Goal: Task Accomplishment & Management: Manage account settings

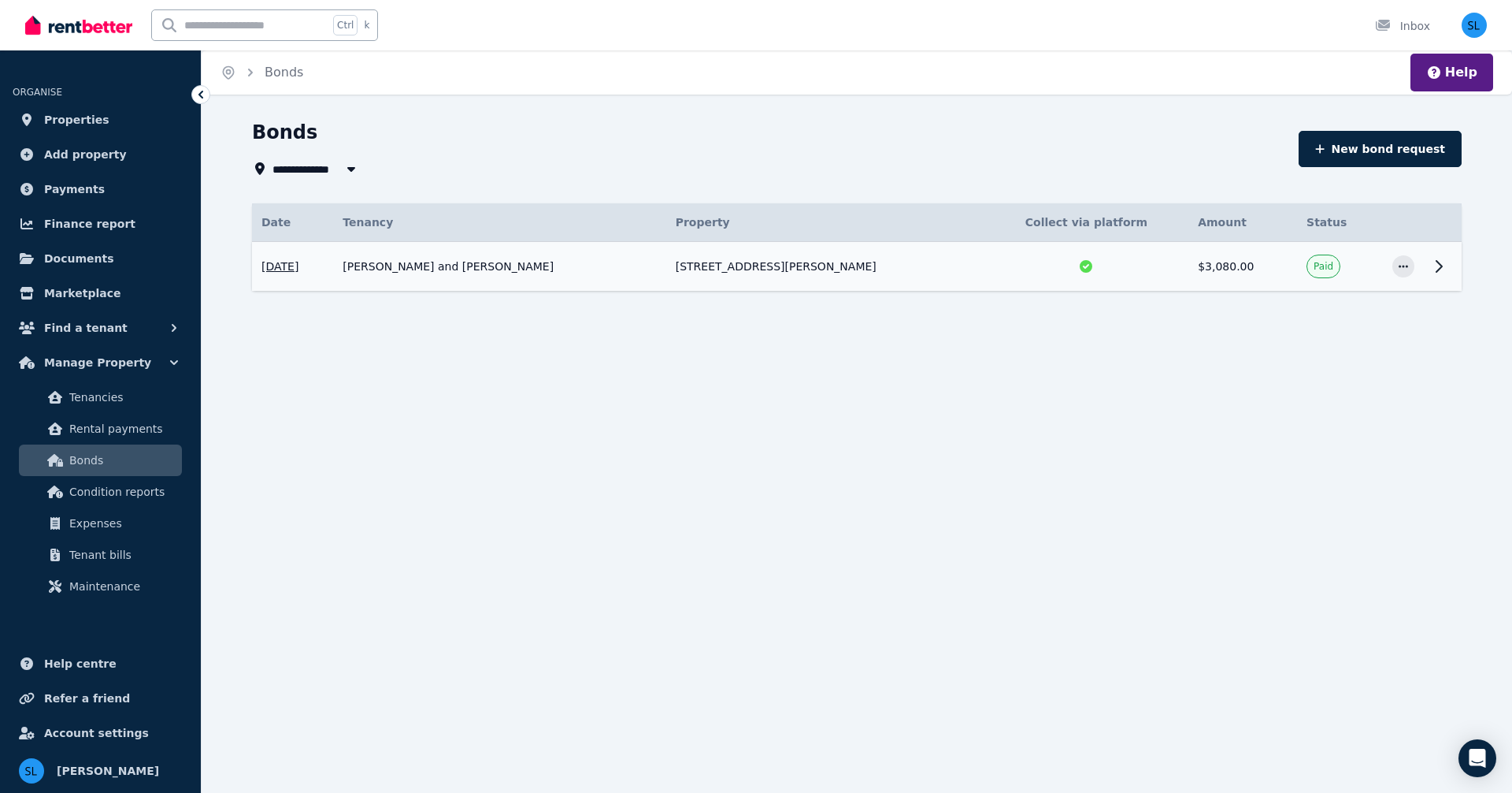
click at [486, 260] on td "[PERSON_NAME] and [PERSON_NAME]" at bounding box center [500, 267] width 333 height 49
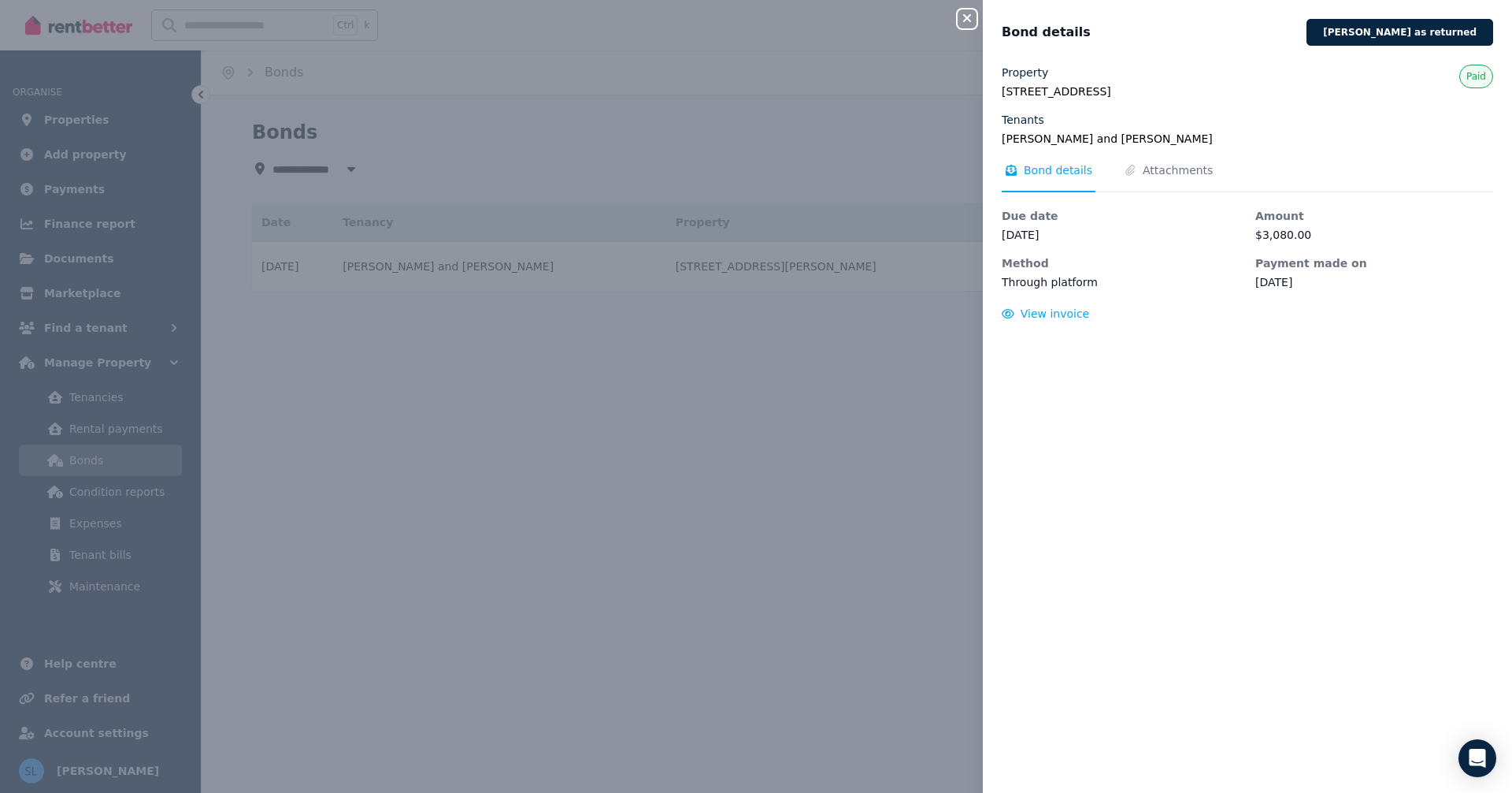
click at [761, 428] on div "Close panel Bond details [PERSON_NAME] as returned Property [STREET_ADDRESS][PE…" at bounding box center [756, 396] width 1512 height 793
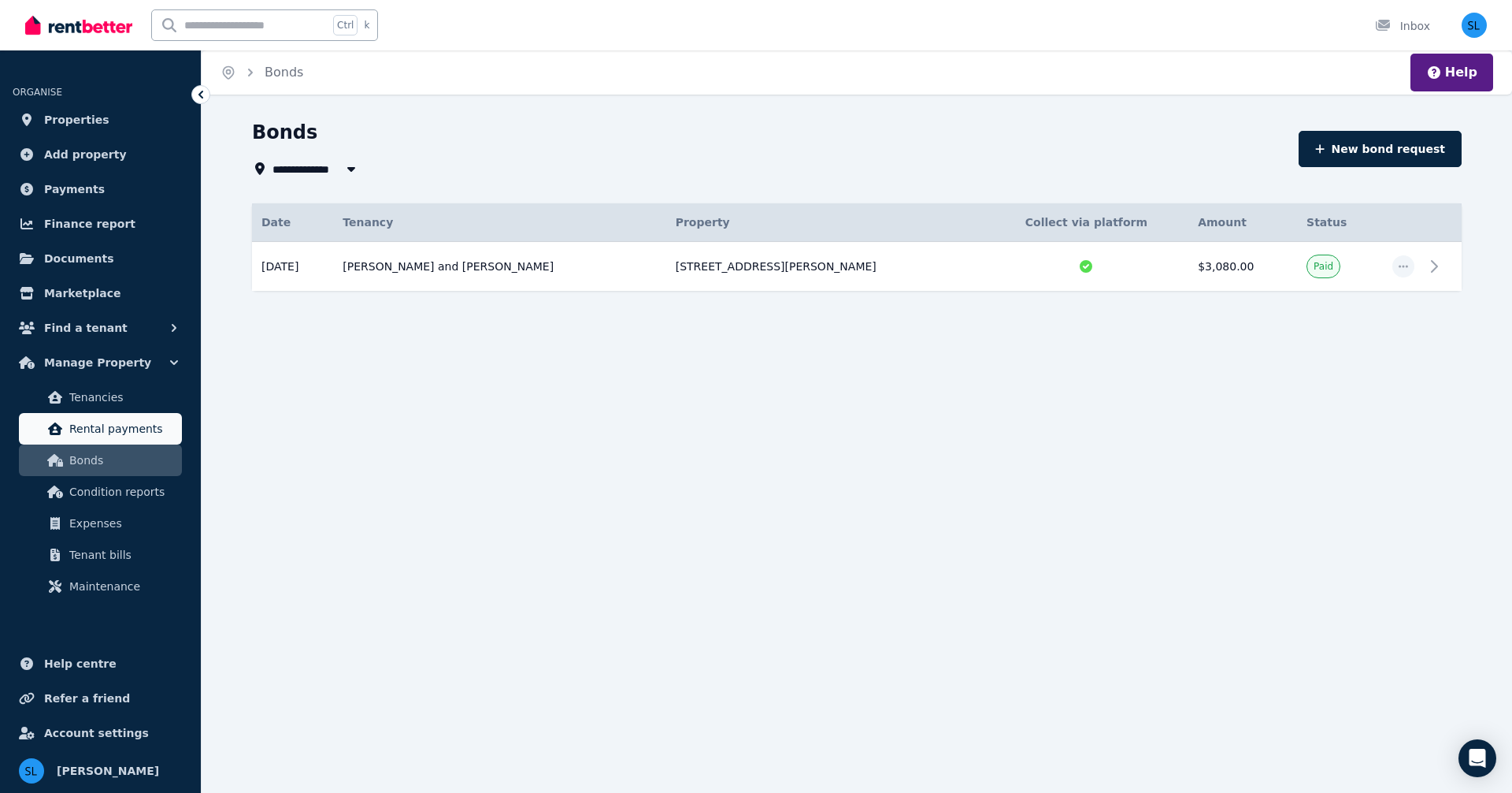
click at [115, 429] on span "Rental payments" at bounding box center [122, 428] width 106 height 19
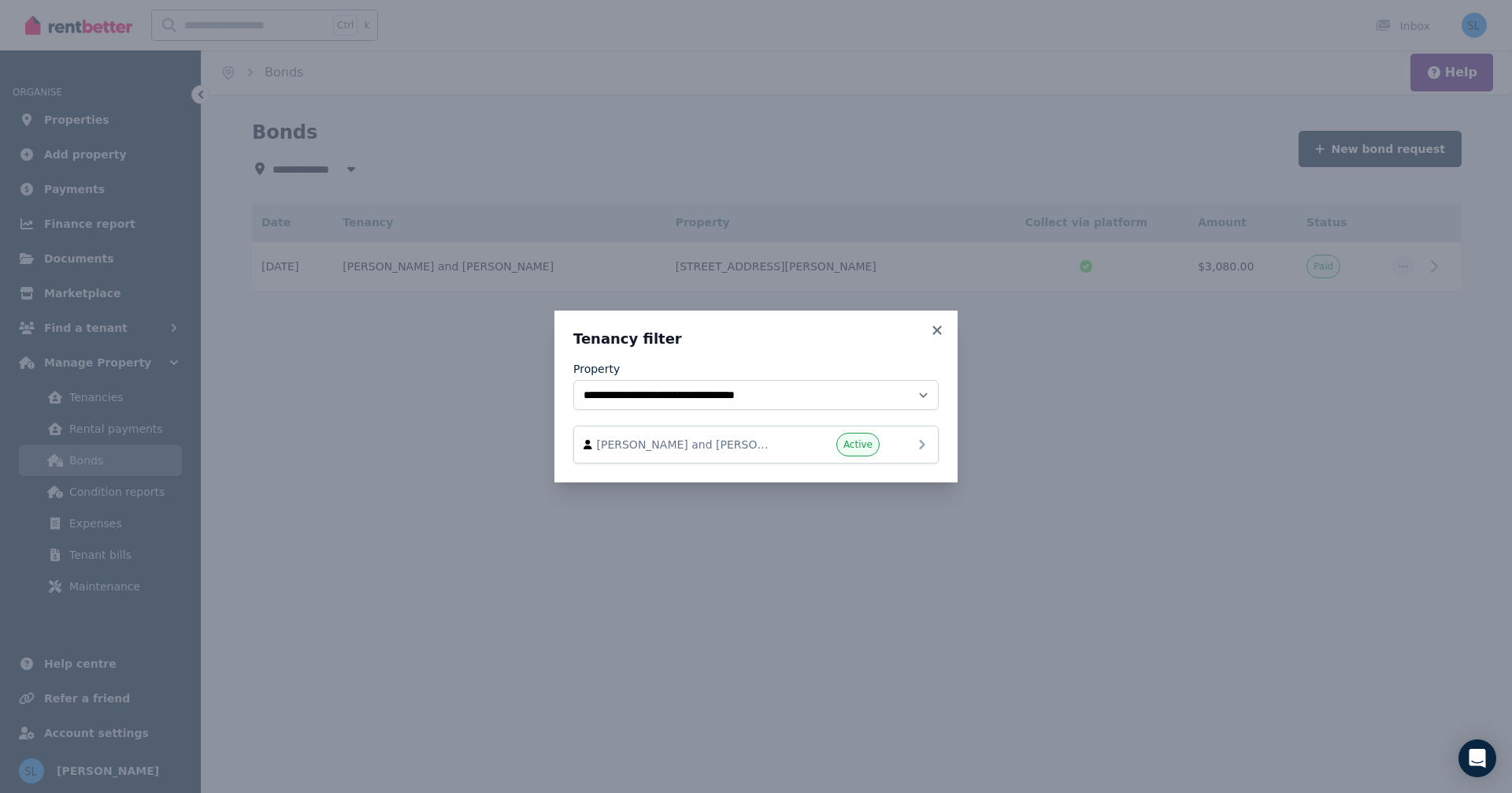
click at [764, 452] on div "[PERSON_NAME] and [PERSON_NAME] Active" at bounding box center [756, 444] width 345 height 24
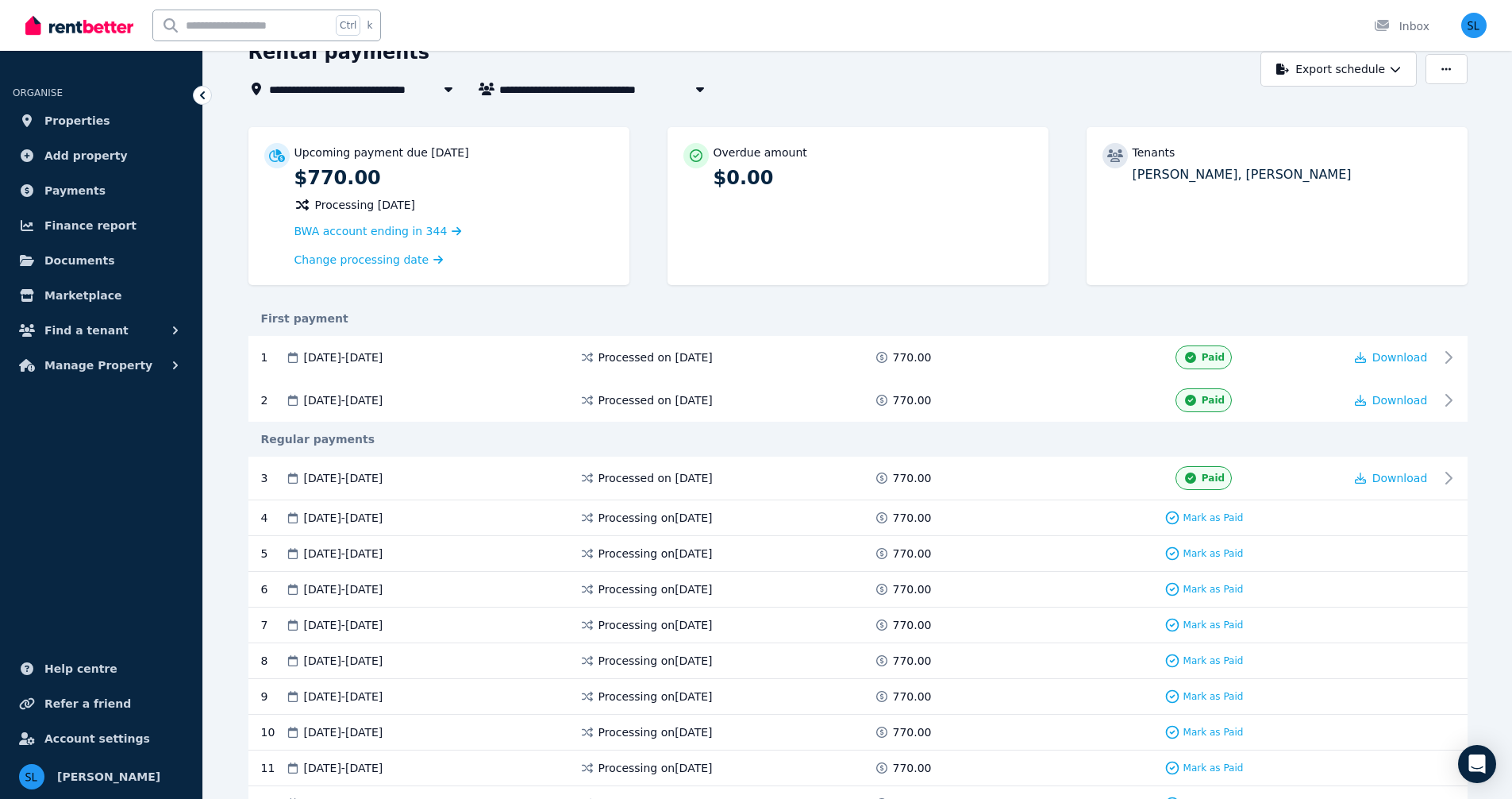
scroll to position [133, 0]
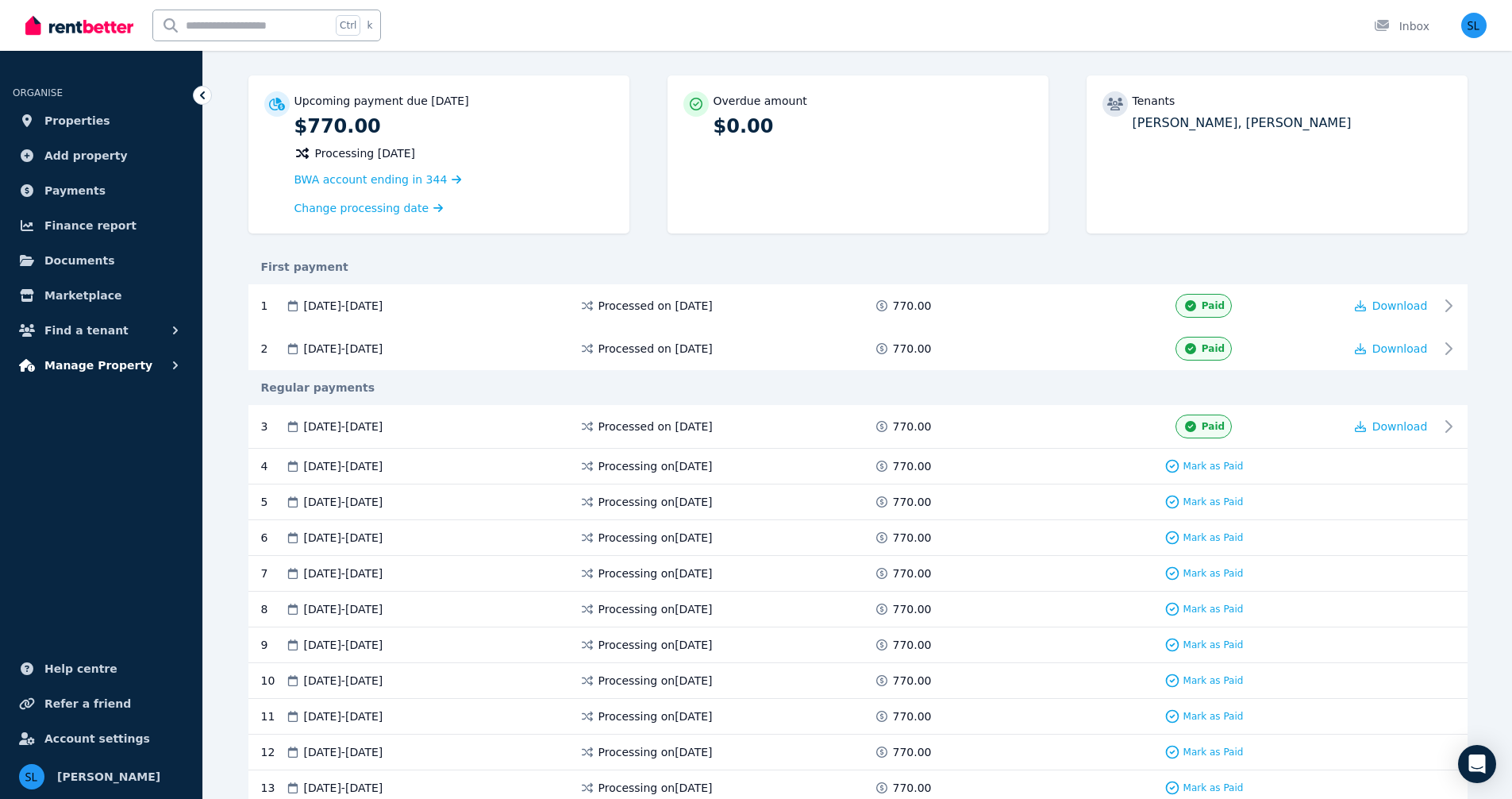
click at [86, 364] on span "Manage Property" at bounding box center [99, 365] width 108 height 19
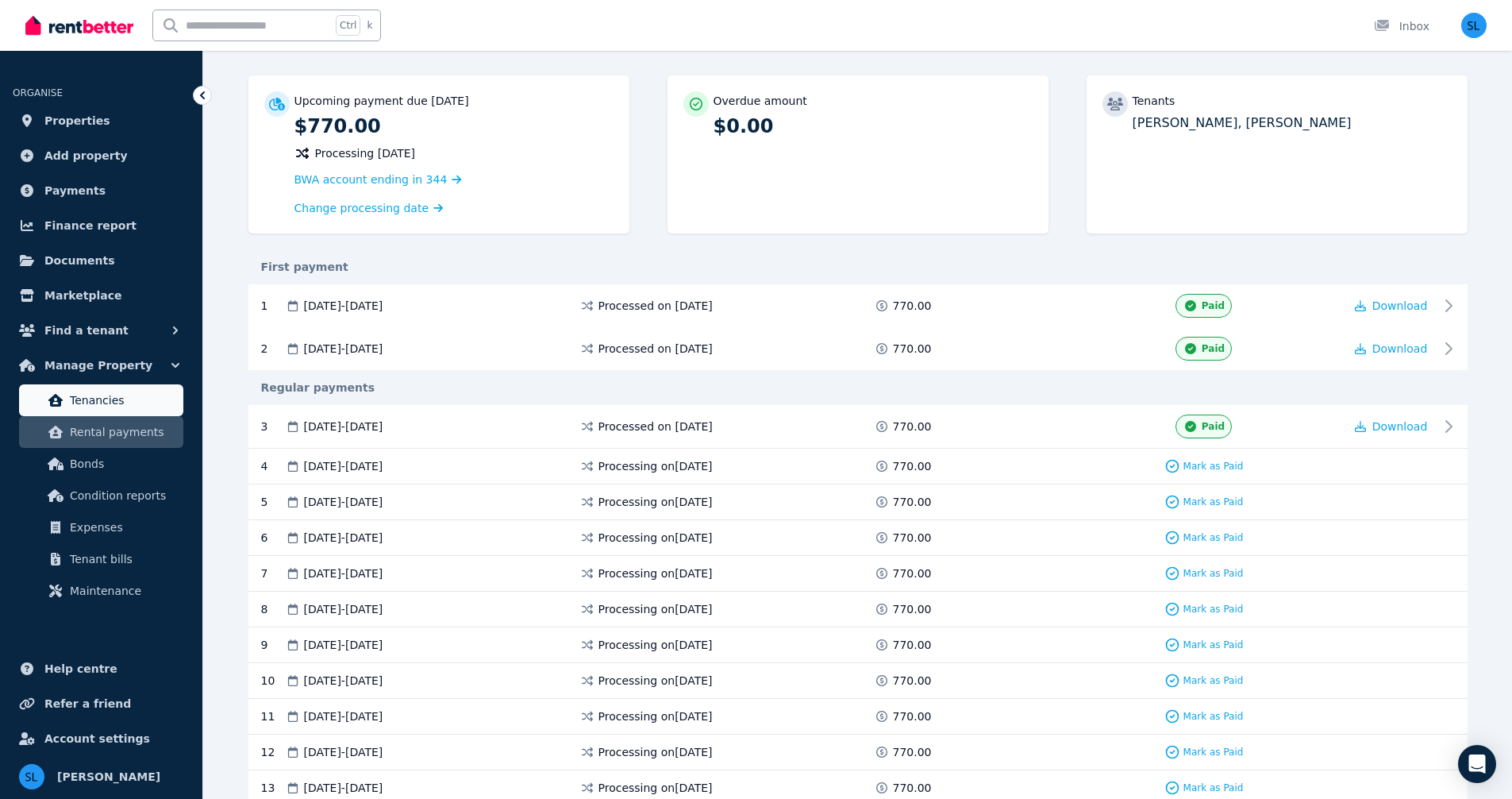
click at [94, 397] on span "Tenancies" at bounding box center [123, 400] width 107 height 19
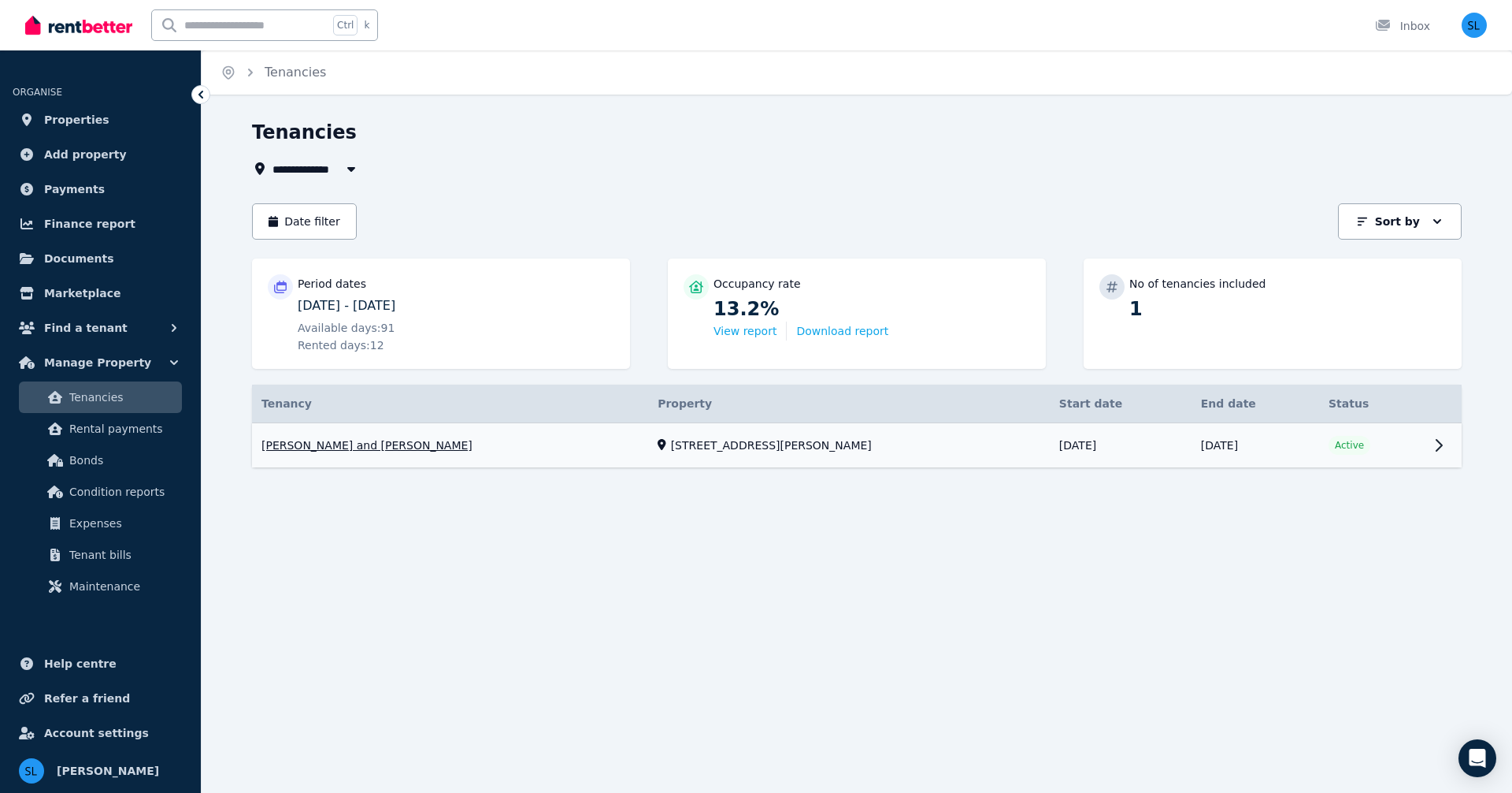
click at [1439, 443] on link "View property details" at bounding box center [857, 445] width 1210 height 45
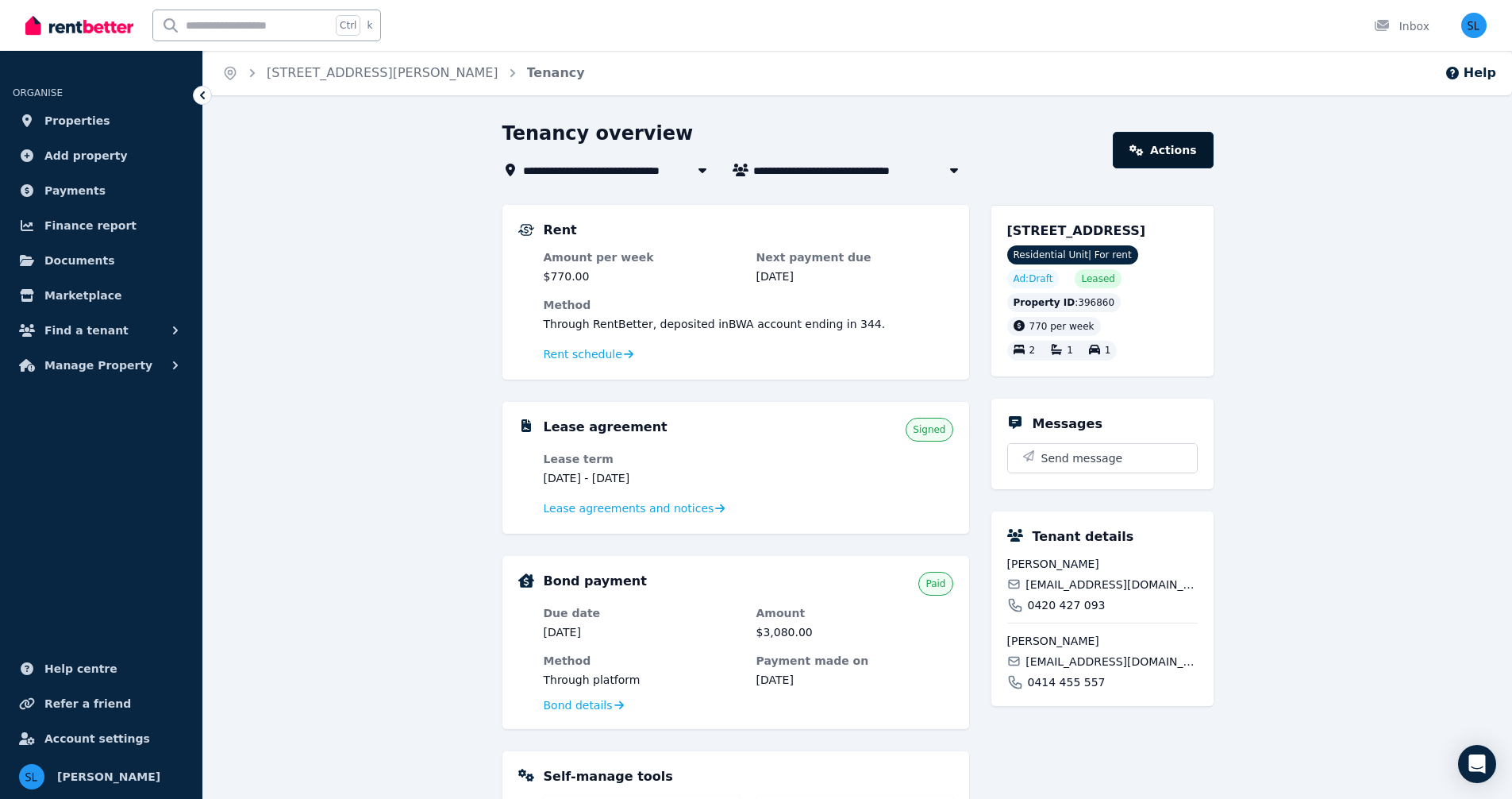
click at [1174, 153] on link "Actions" at bounding box center [1163, 150] width 100 height 37
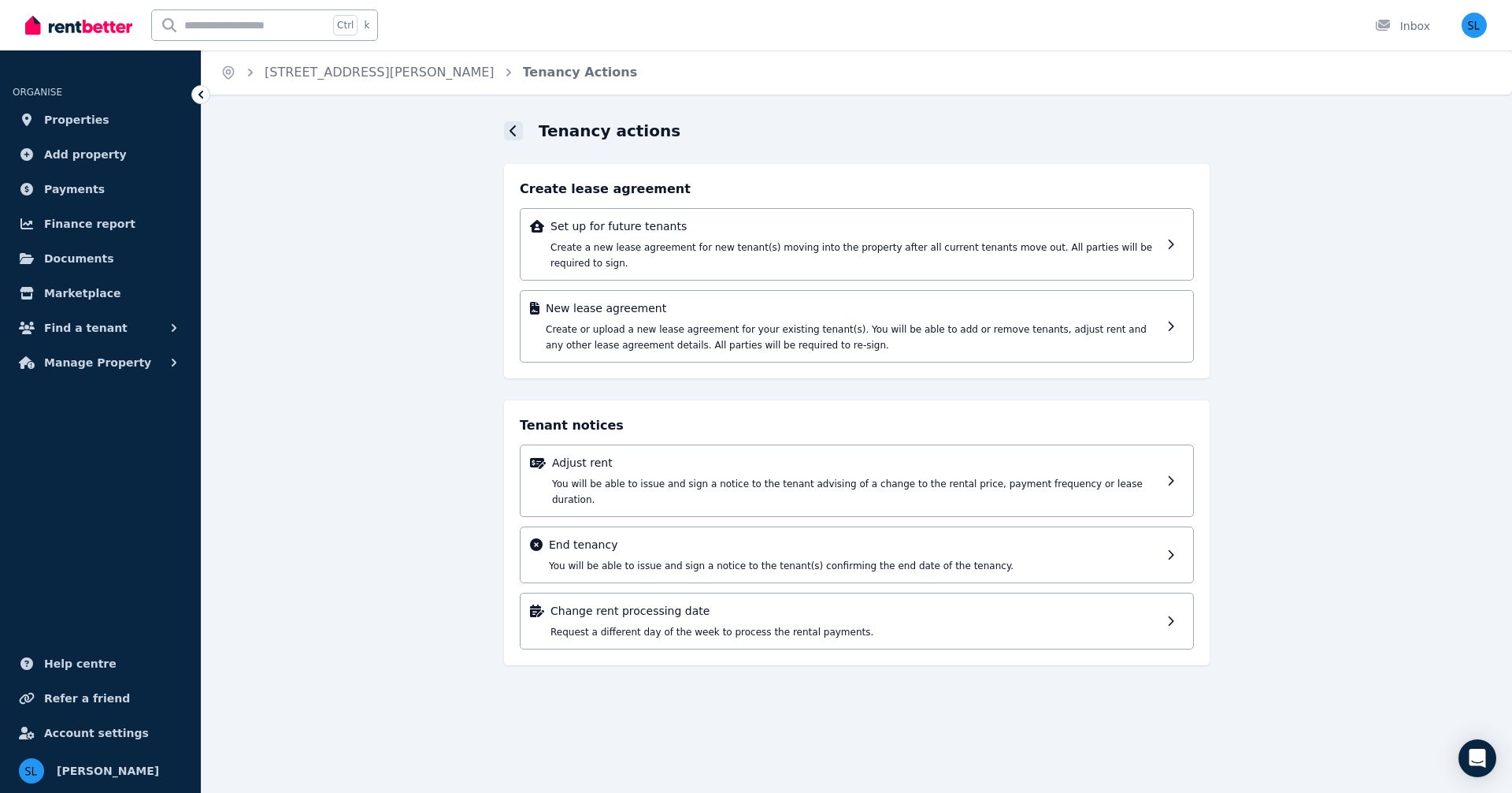
click at [514, 131] on icon at bounding box center [514, 130] width 8 height 12
